Goal: Transaction & Acquisition: Purchase product/service

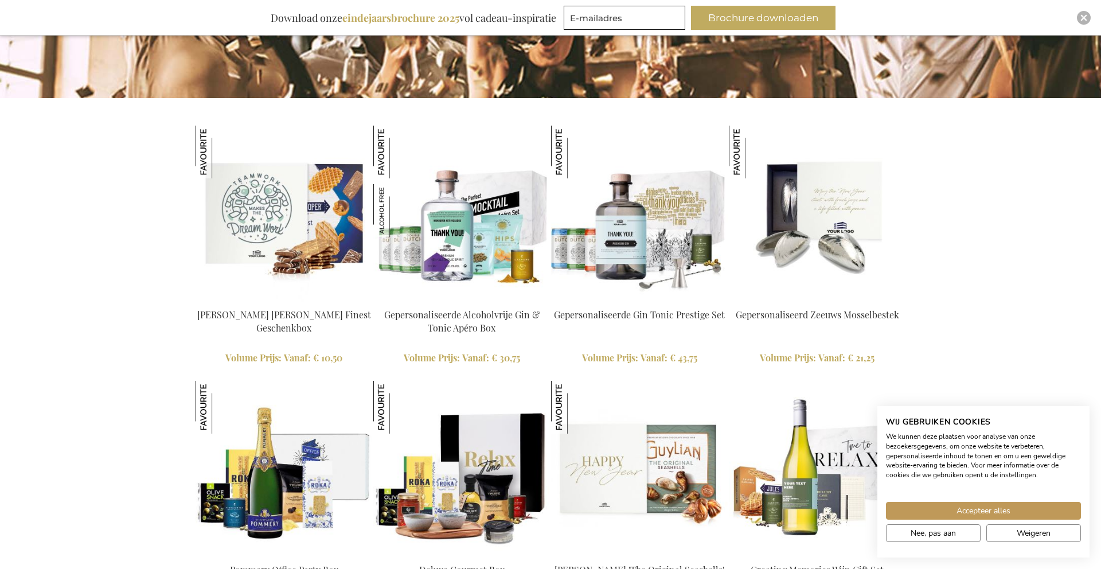
scroll to position [1067, 0]
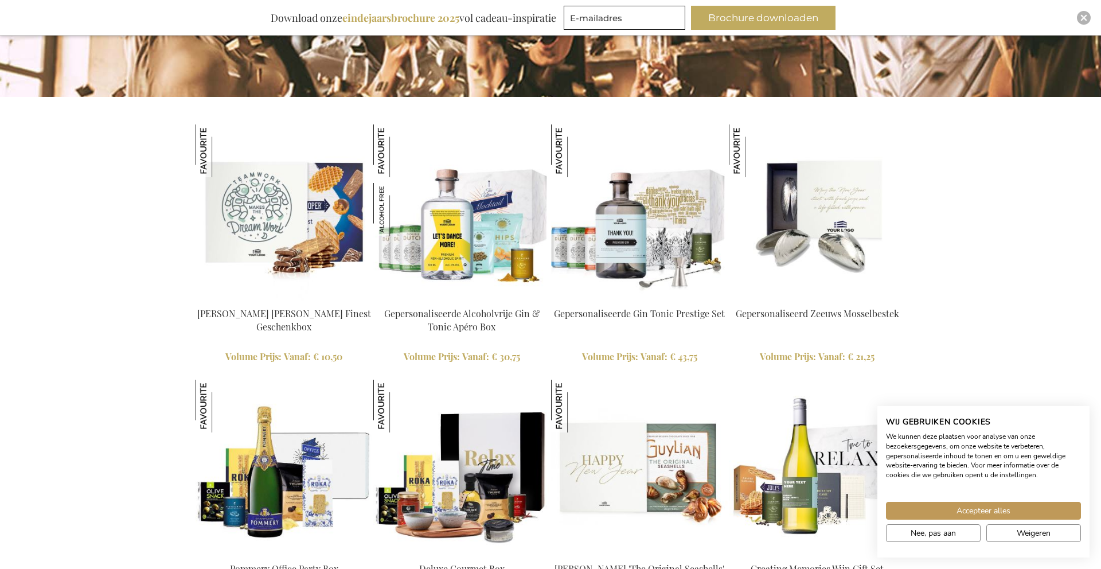
click at [473, 230] on img at bounding box center [461, 212] width 177 height 177
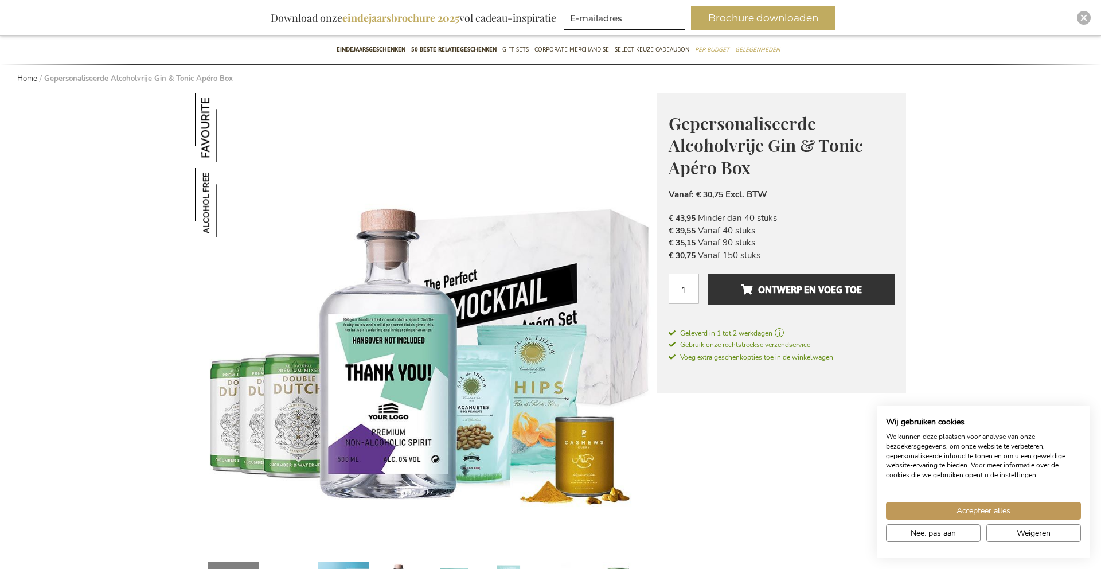
scroll to position [96, 0]
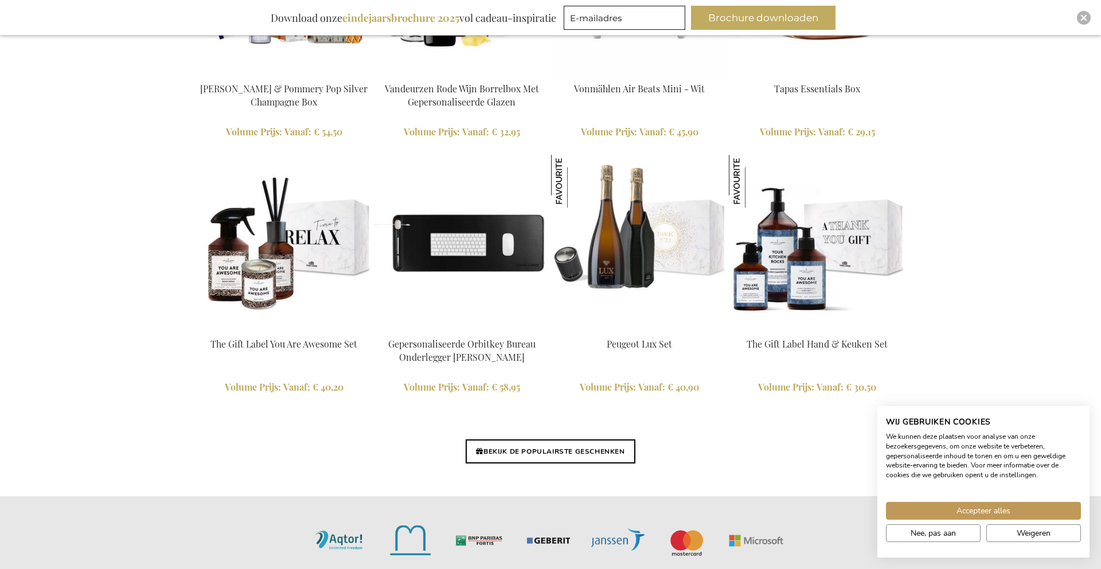
scroll to position [2580, 0]
